Goal: Task Accomplishment & Management: Complete application form

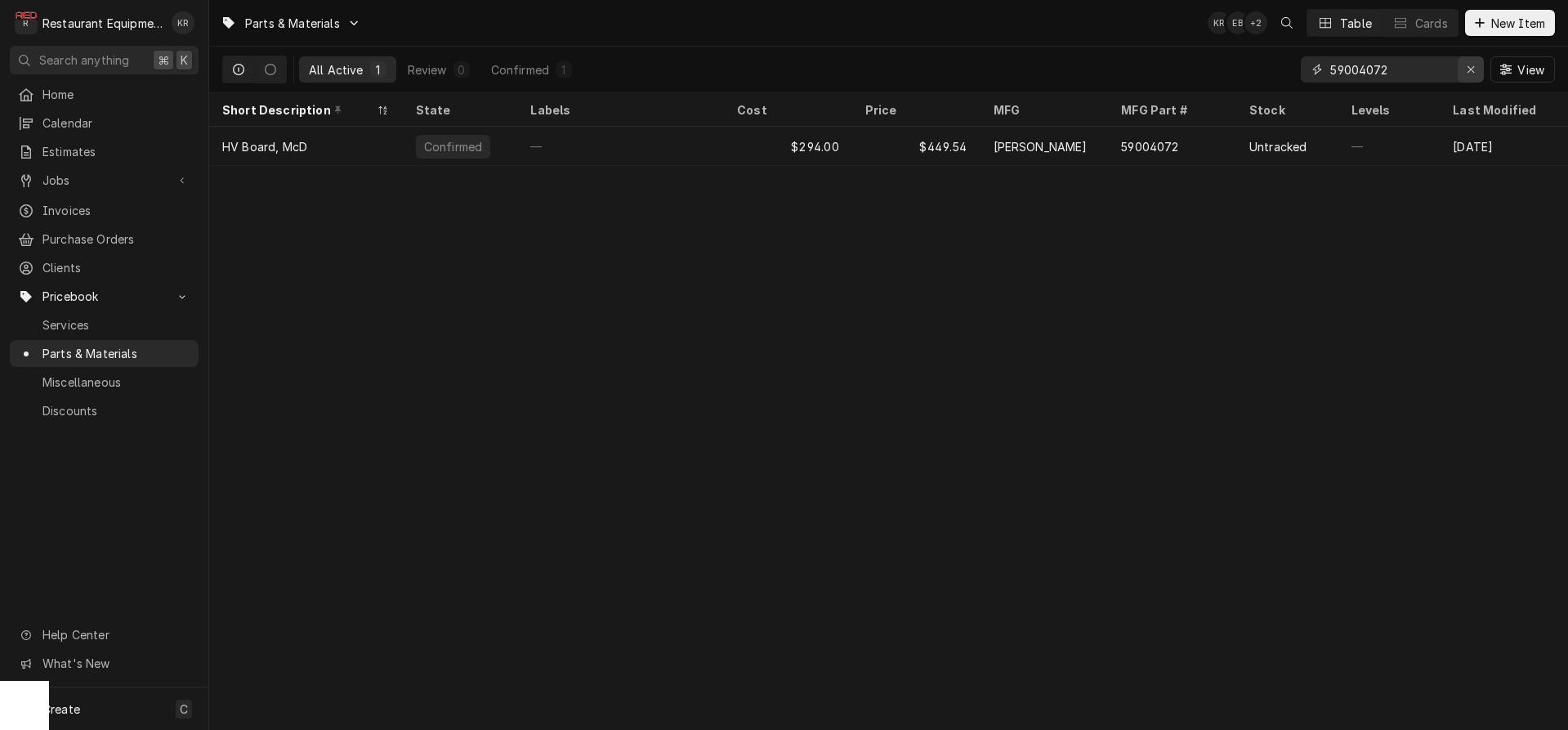
click at [1473, 68] on icon "Erase input" at bounding box center [1470, 68] width 9 height 11
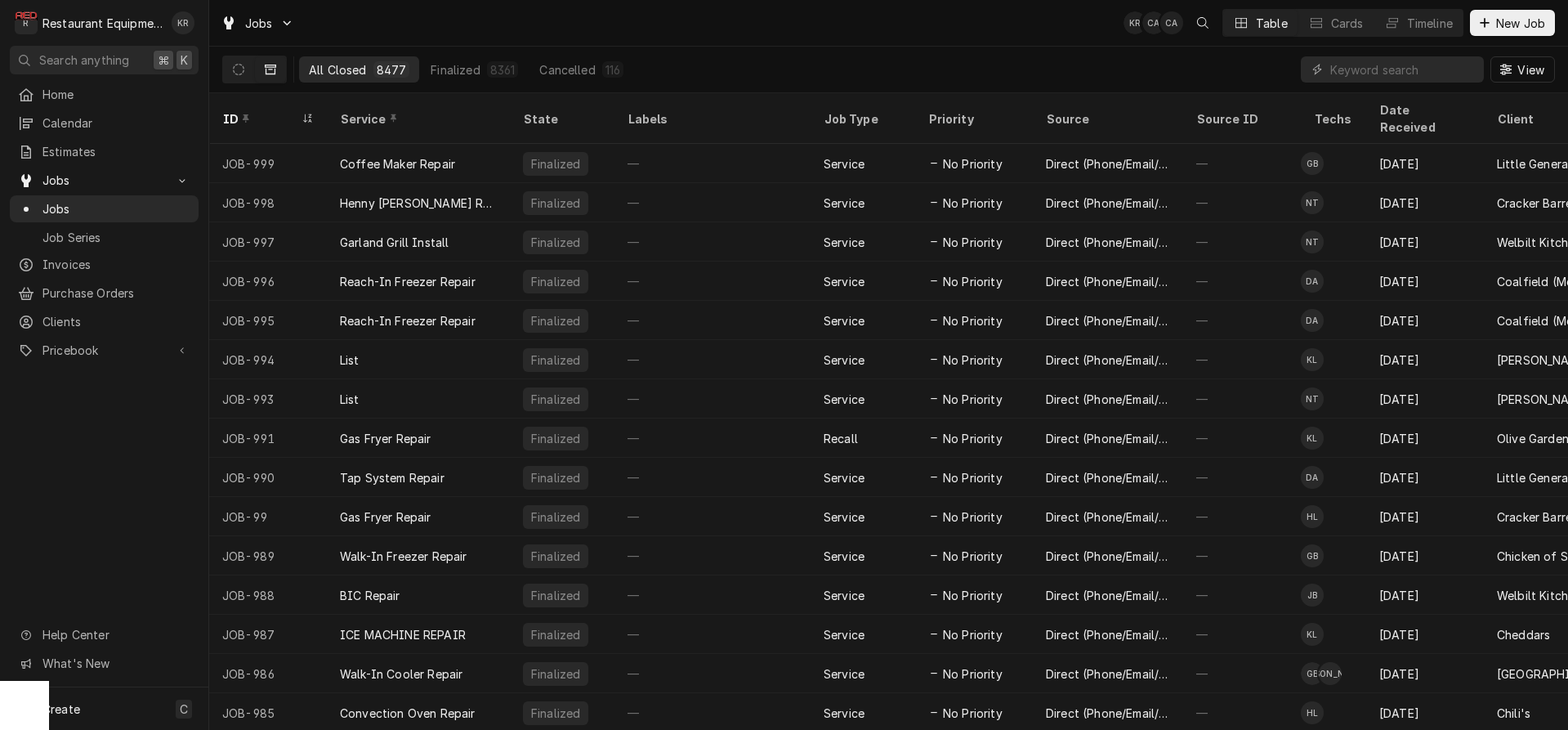
scroll to position [16, 9]
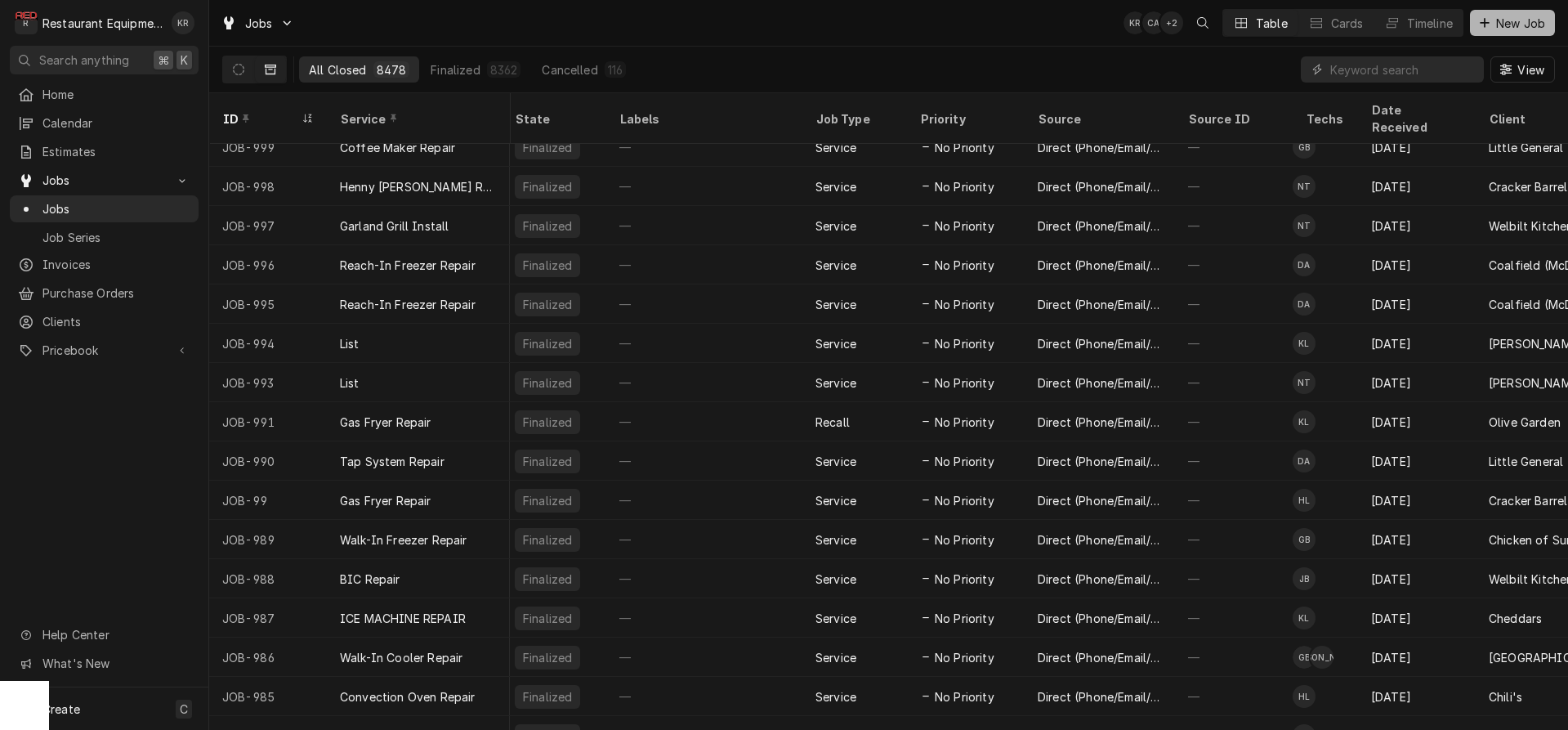
click at [1513, 30] on span "New Job" at bounding box center [1520, 23] width 56 height 17
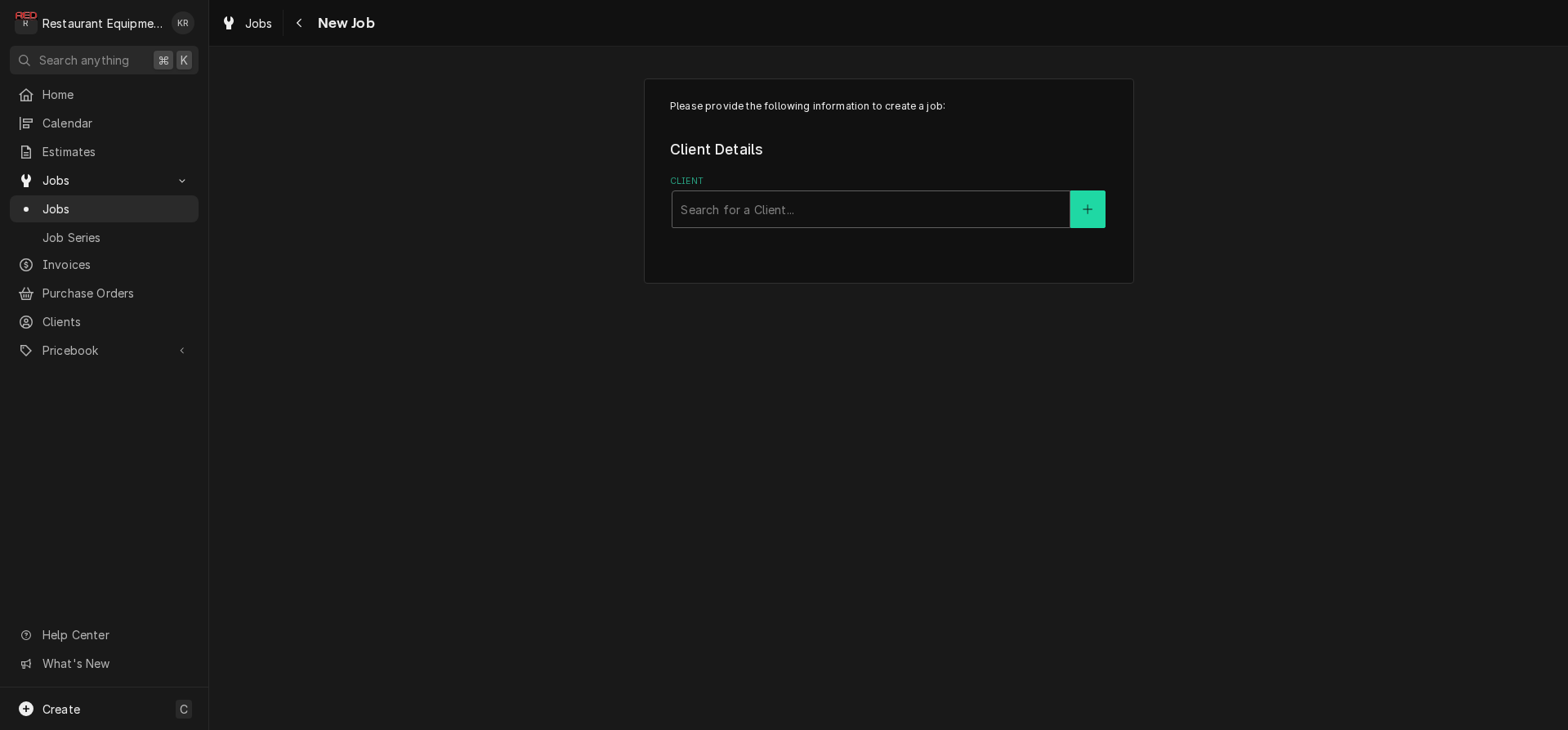
click at [1083, 202] on button "Client" at bounding box center [1087, 210] width 34 height 38
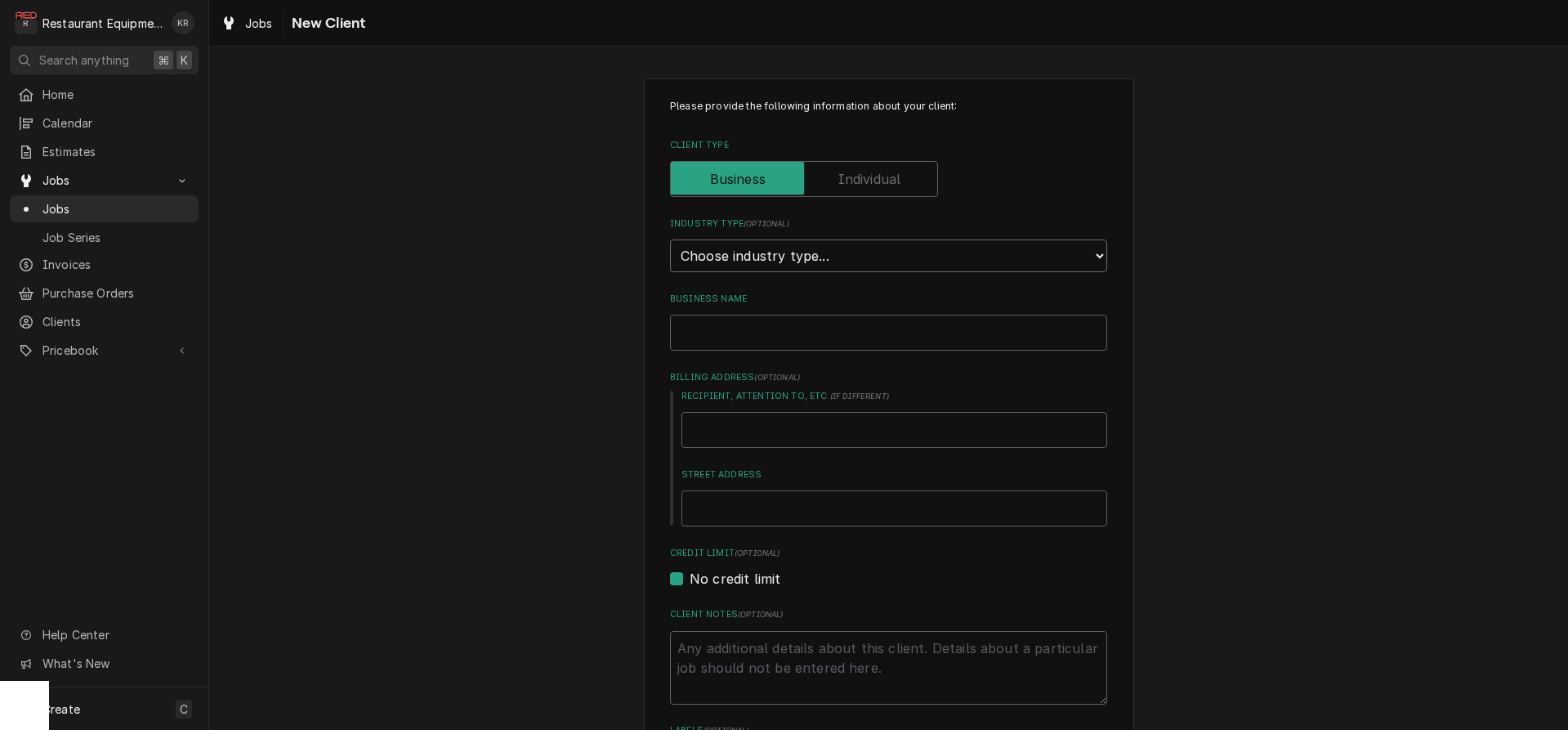
select select "4"
click option "Government" at bounding box center [0, 0] width 0 height 0
click at [804, 336] on input "Business Name" at bounding box center [888, 333] width 437 height 36
type textarea "x"
type input "C"
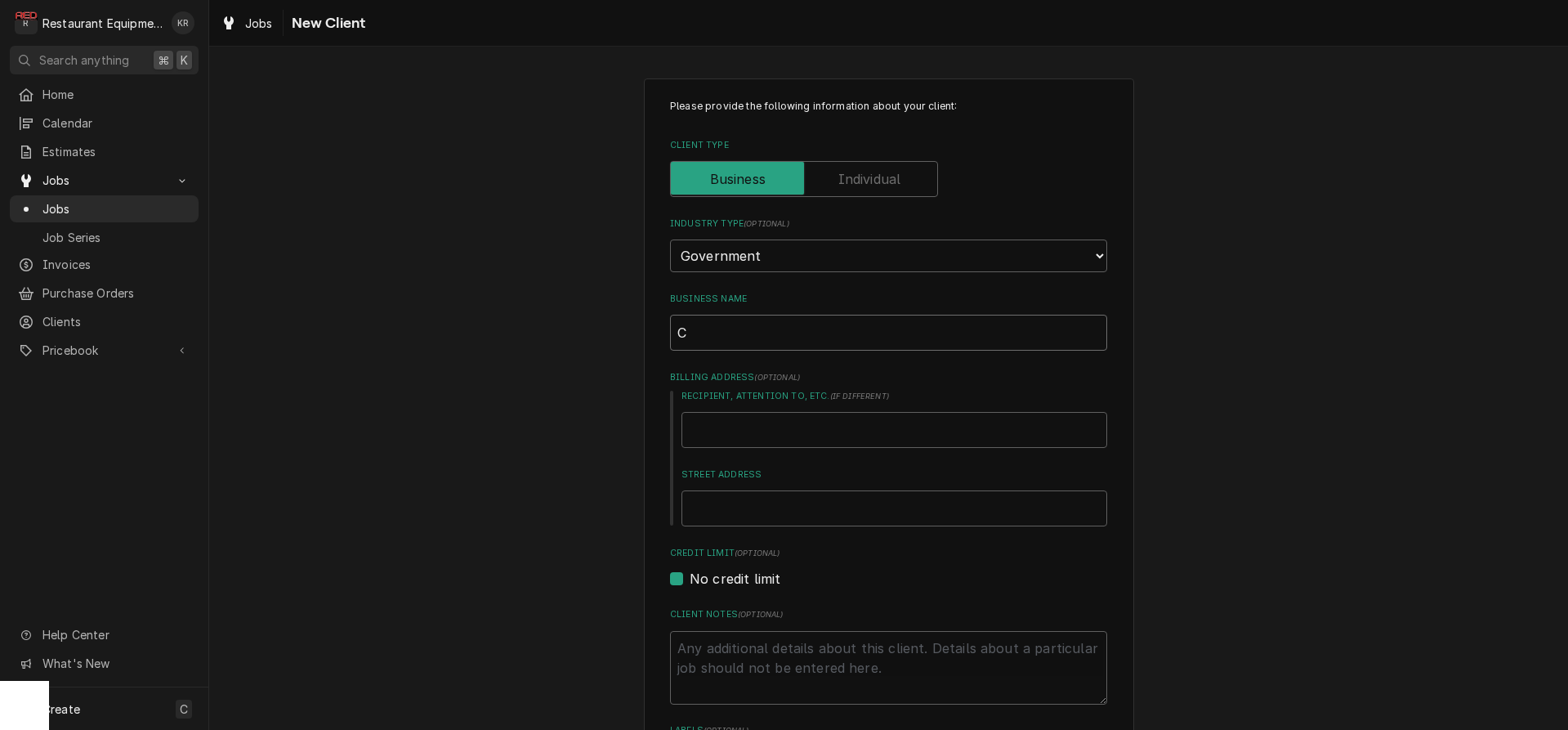
type textarea "x"
type input "Ci"
type textarea "x"
type input "City"
type textarea "x"
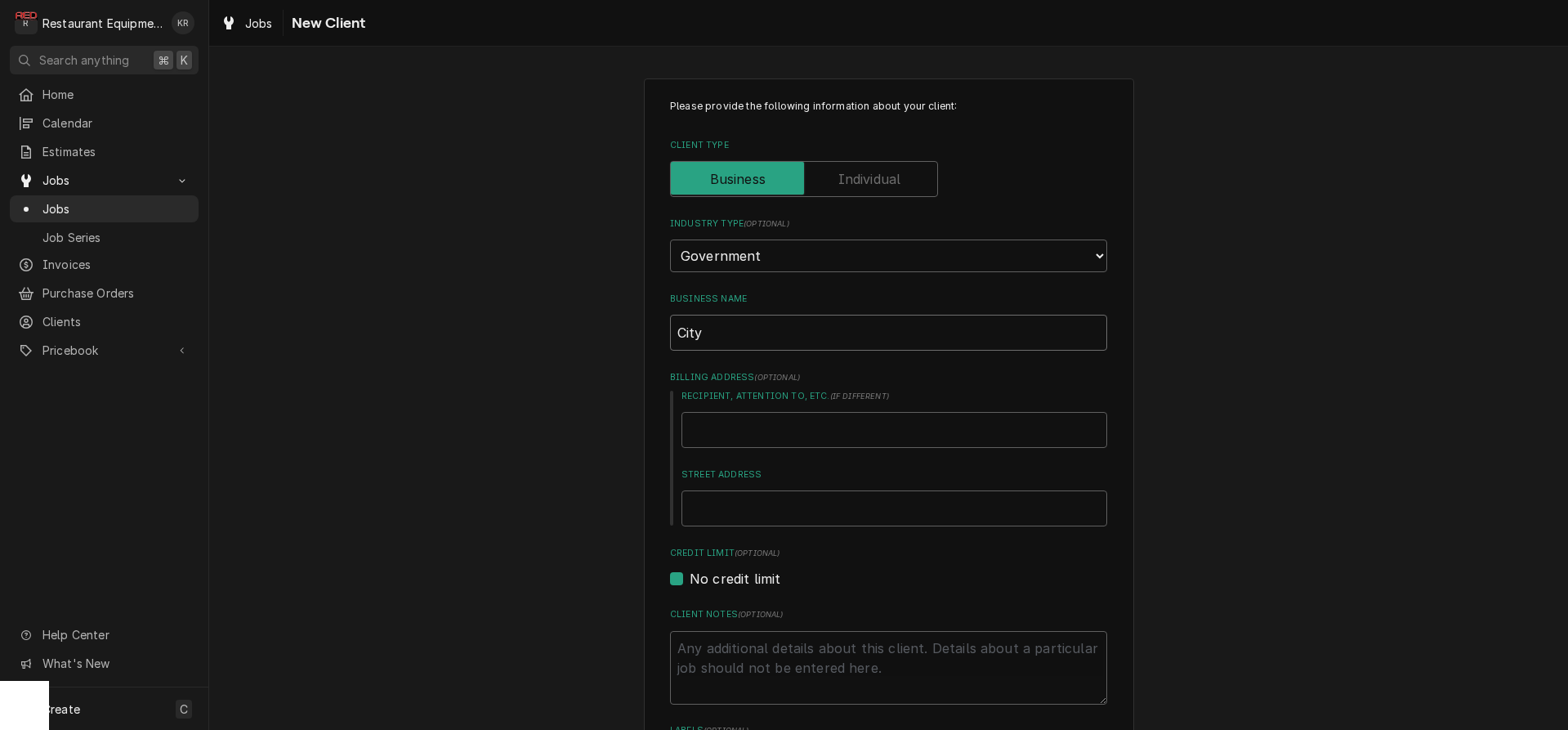
type input "City"
type textarea "x"
type input "City o"
type textarea "x"
type input "City o"
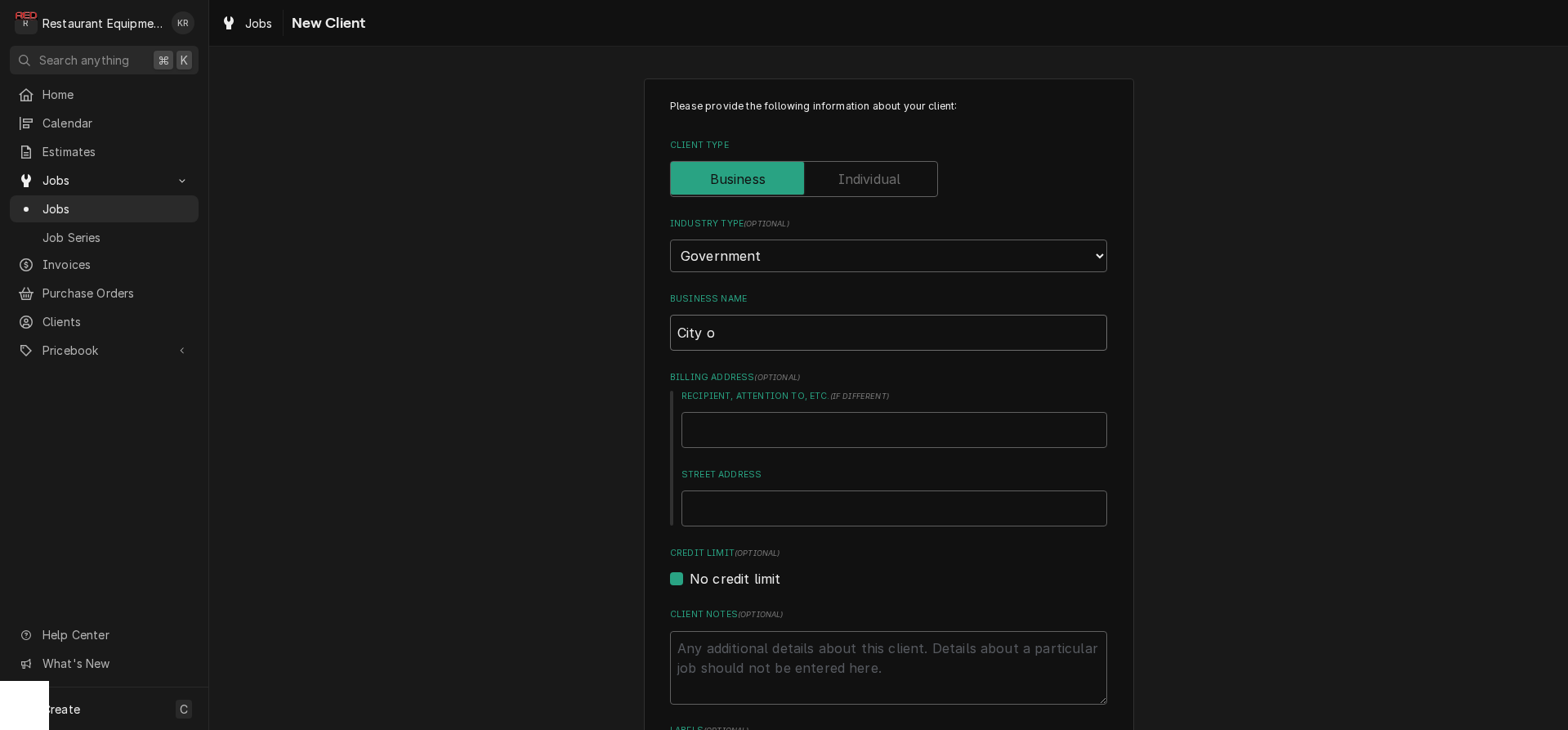
type textarea "x"
type input "City o C"
type textarea "x"
type input "City o"
type textarea "x"
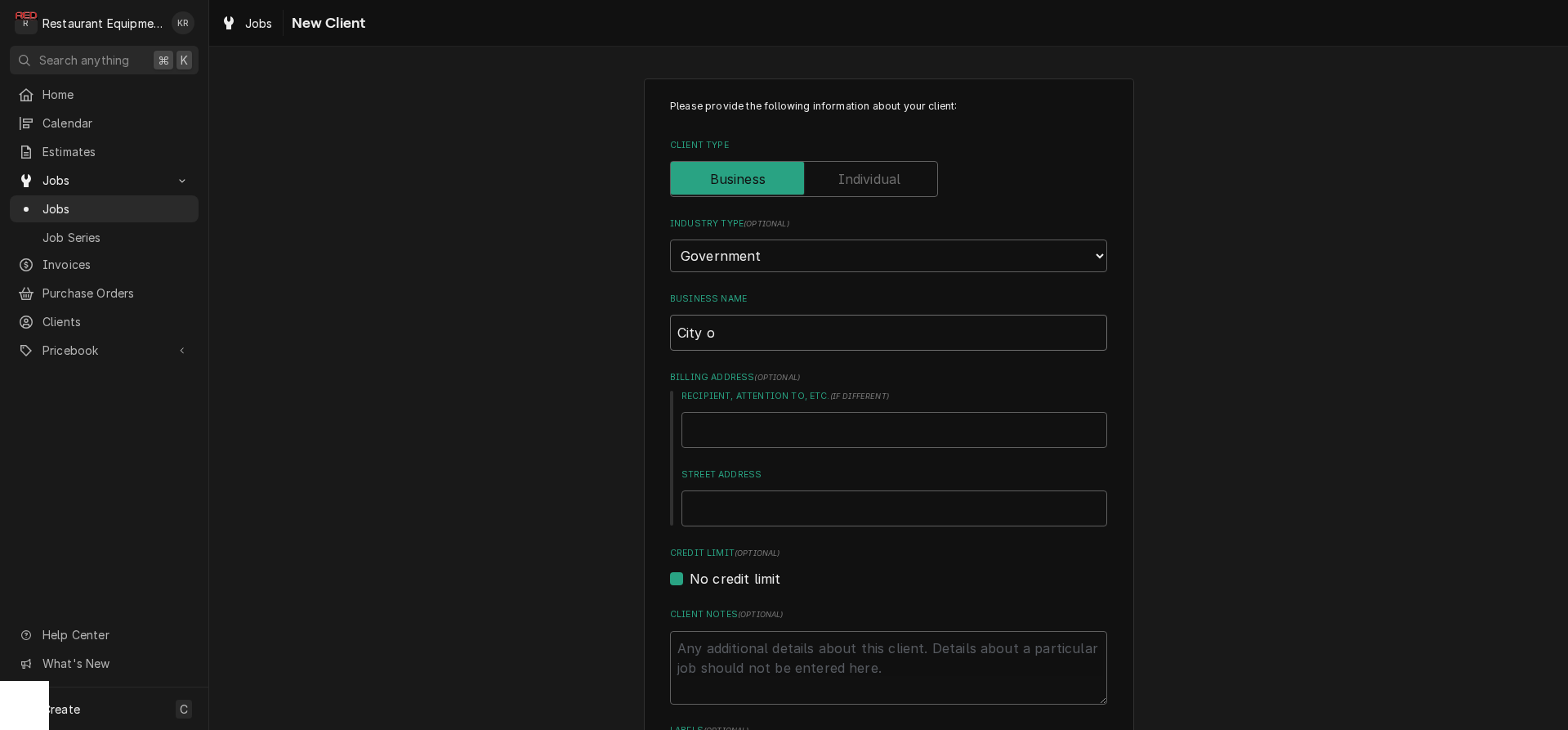
type input "City o"
type textarea "x"
type input "City of"
type textarea "x"
type input "City of C"
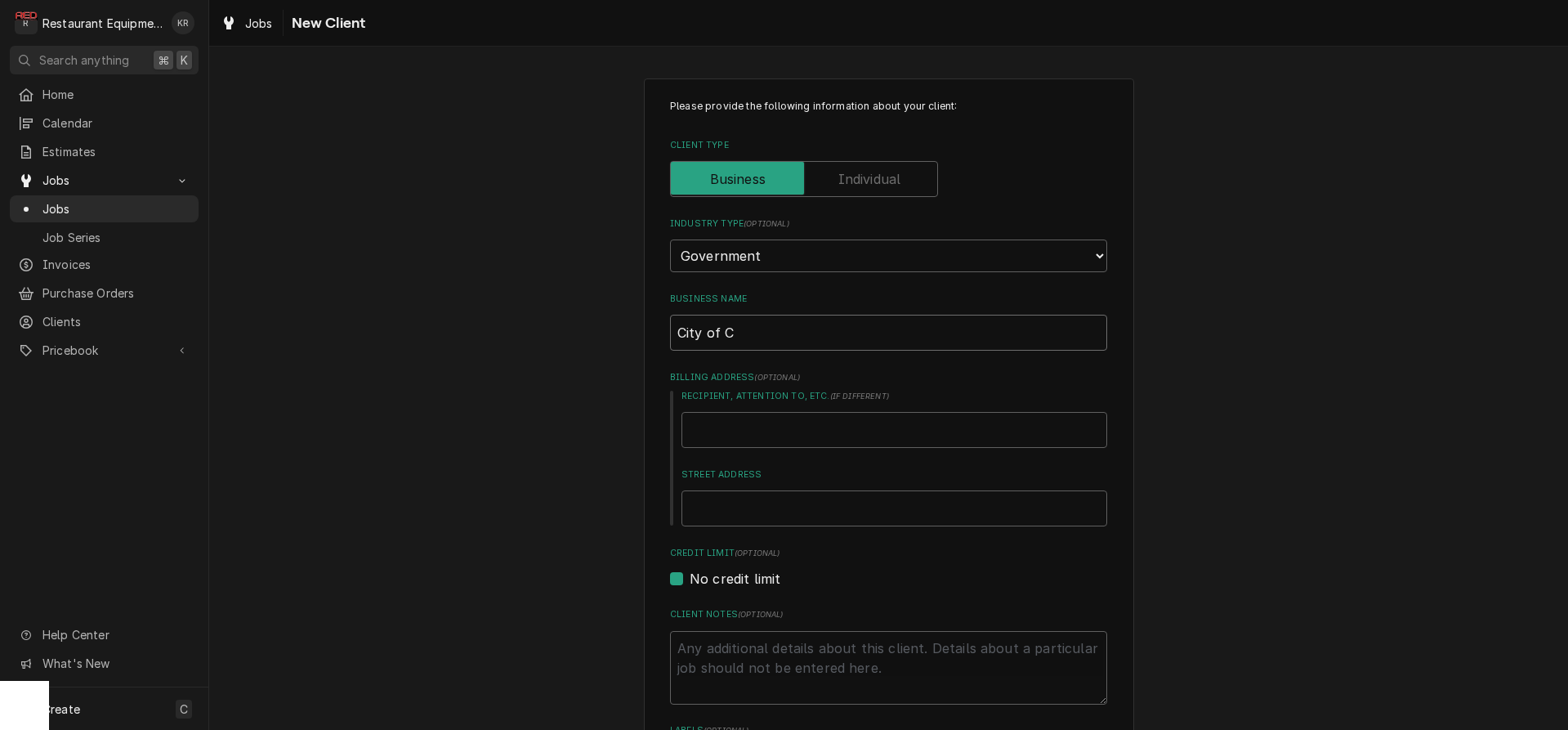
type textarea "x"
type input "City of Ch"
type textarea "x"
type input "City of Cha"
type textarea "x"
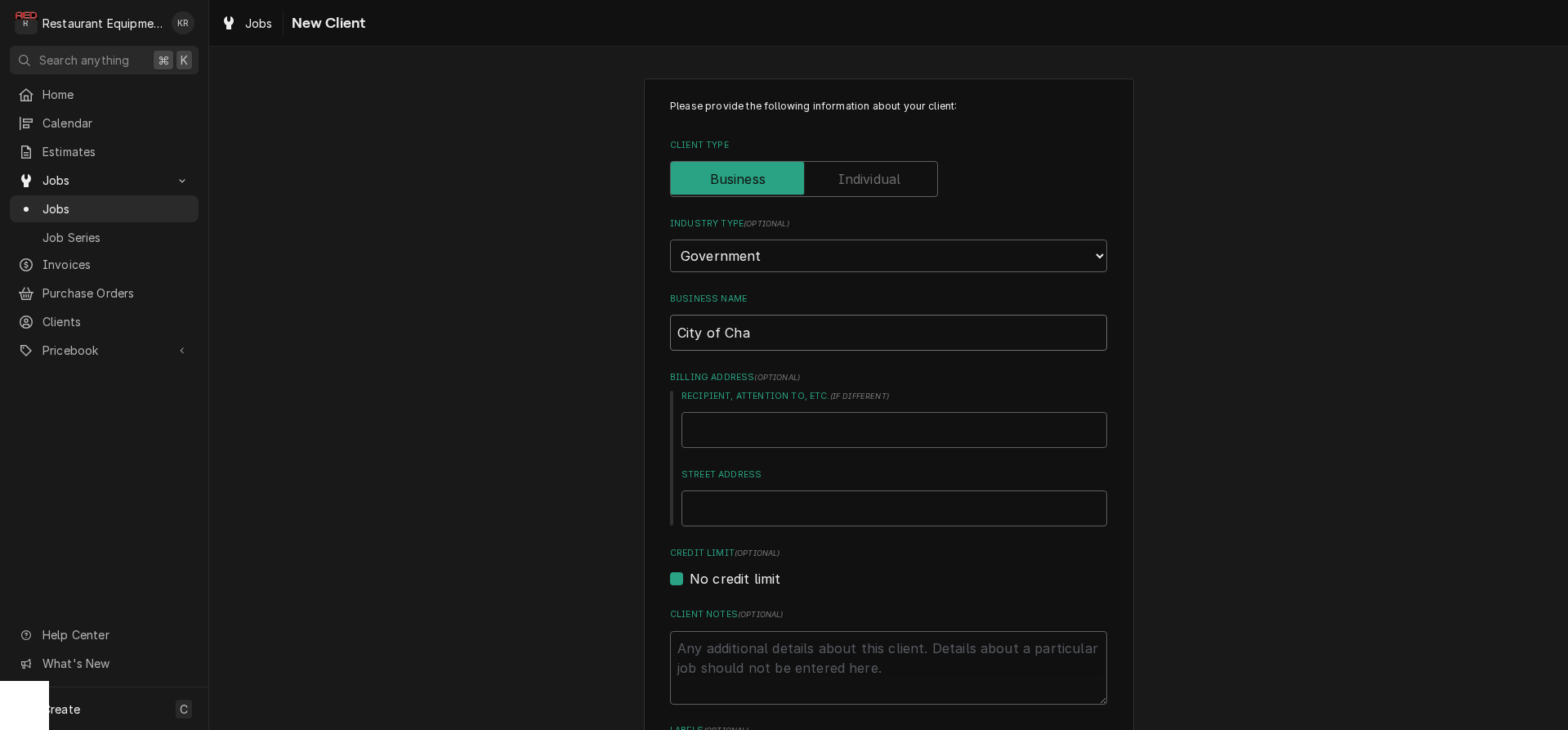
type input "City of Char"
type textarea "x"
type input "City of Charl"
type textarea "x"
type input "City of [PERSON_NAME]"
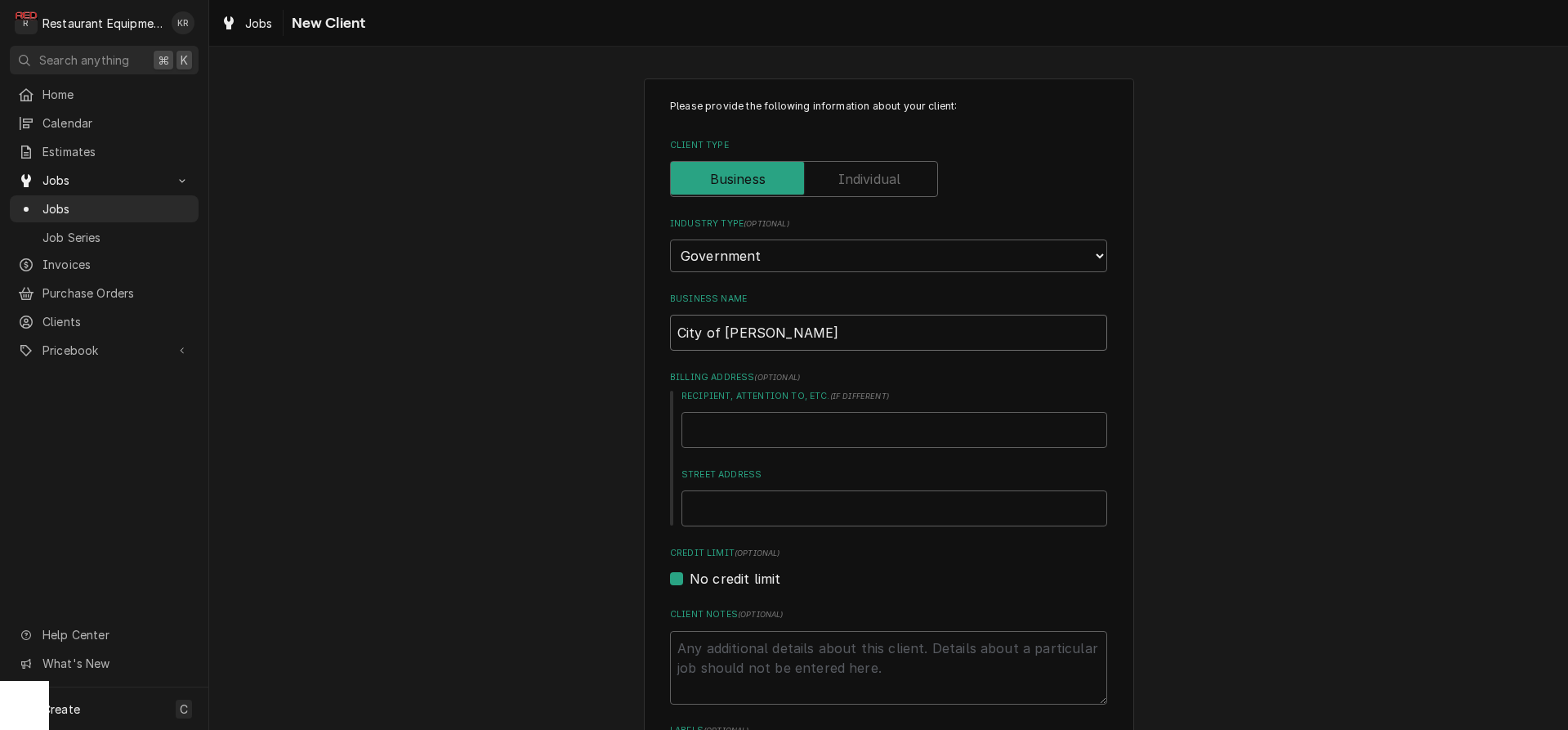
type textarea "x"
type input "City of [PERSON_NAME]"
type textarea "x"
type input "City of Charlest"
type textarea "x"
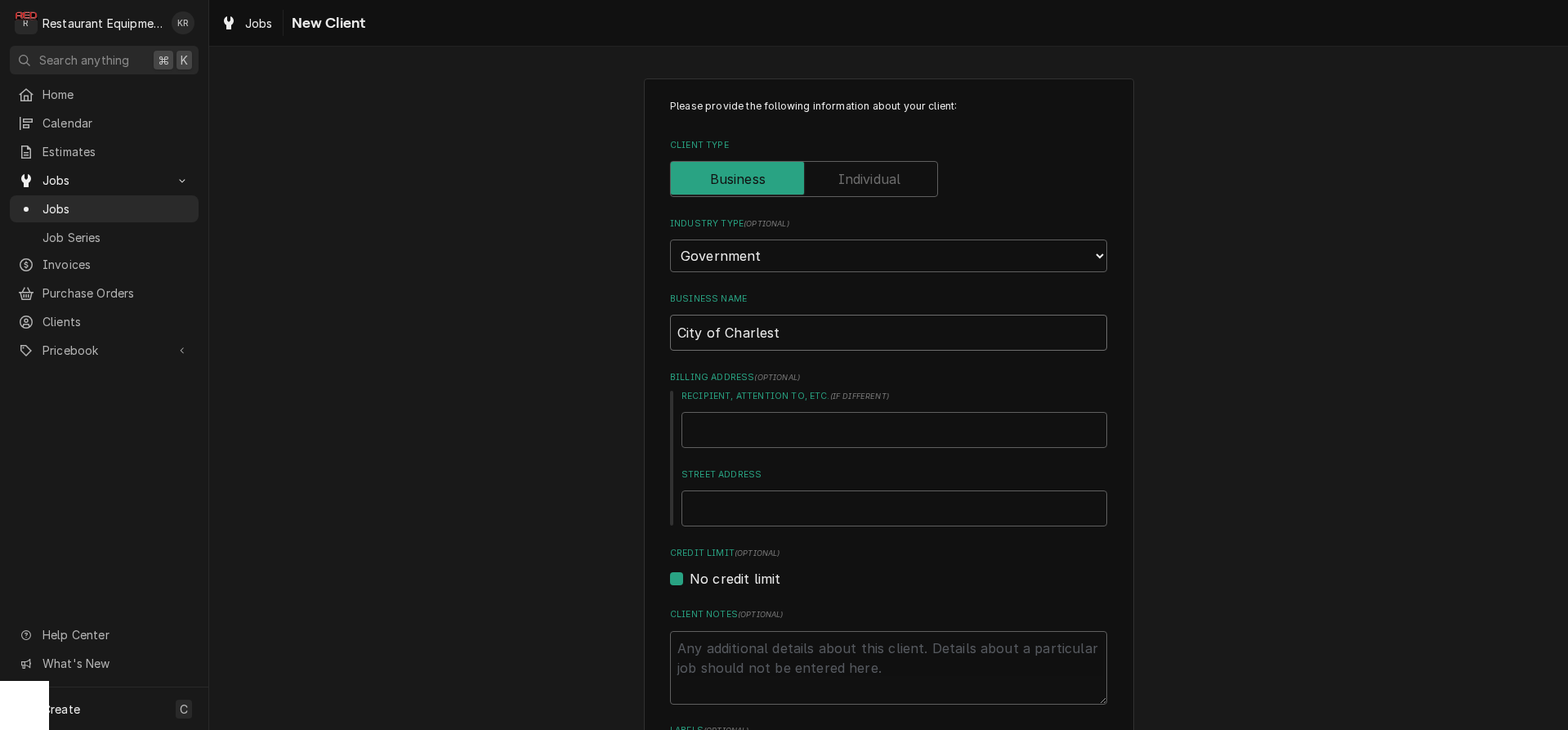
type input "City of Charlesto"
type textarea "x"
type input "City of [GEOGRAPHIC_DATA]"
type textarea "x"
type input "City of [GEOGRAPHIC_DATA]"
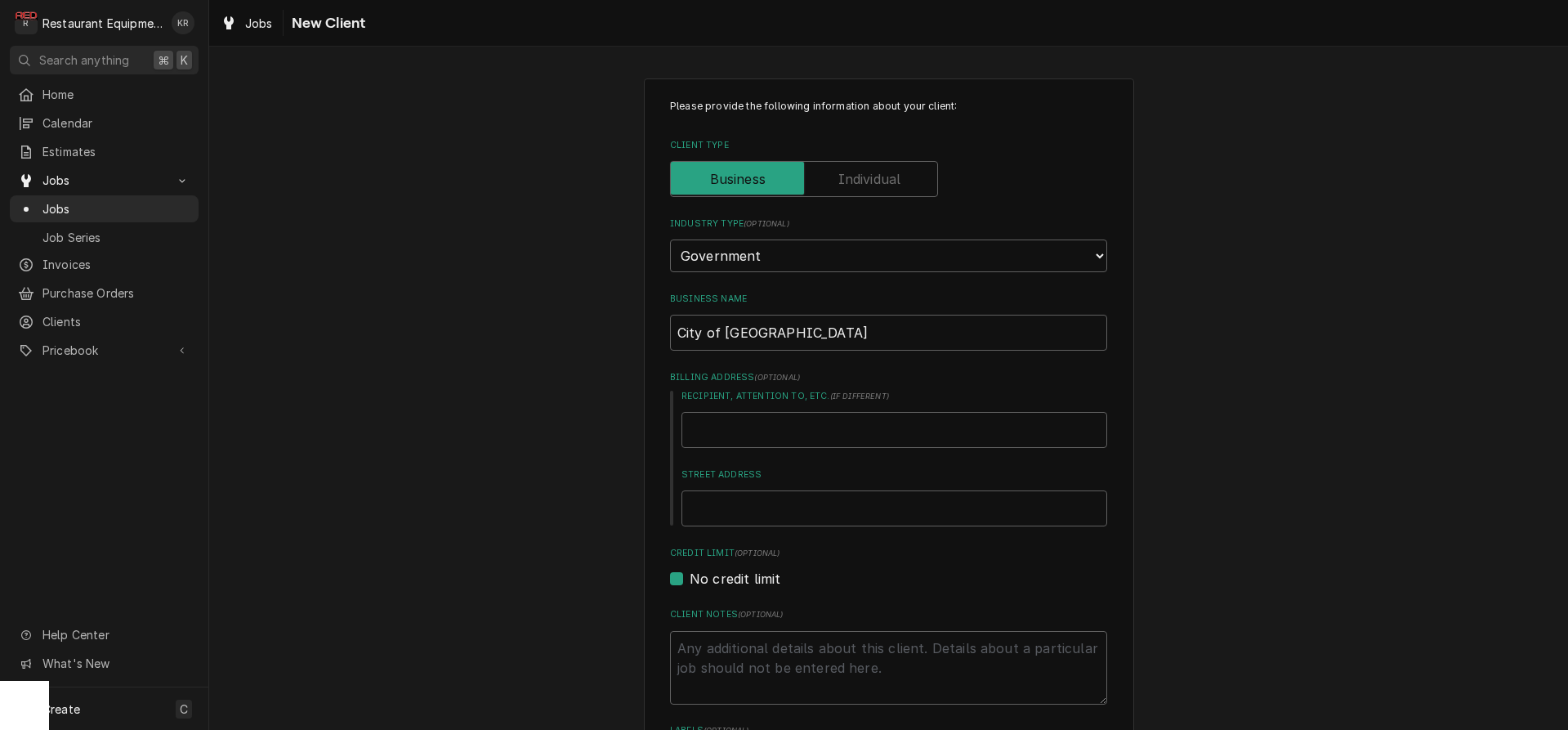
type textarea "x"
